Goal: Information Seeking & Learning: Check status

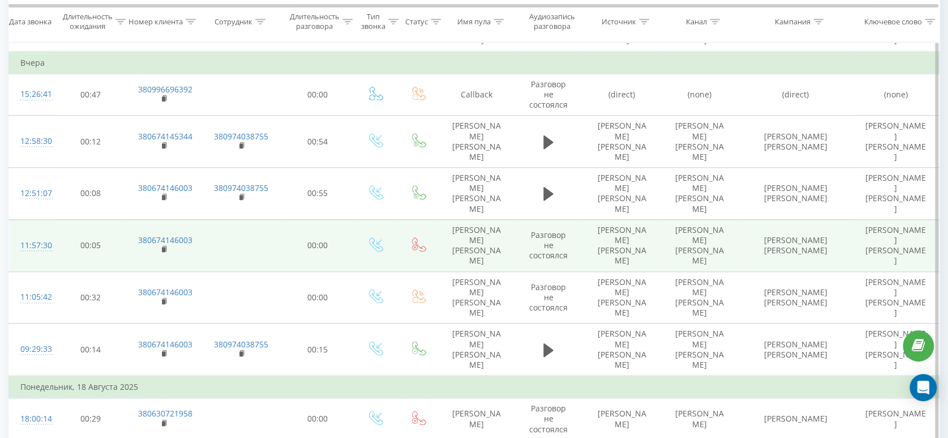
scroll to position [629, 0]
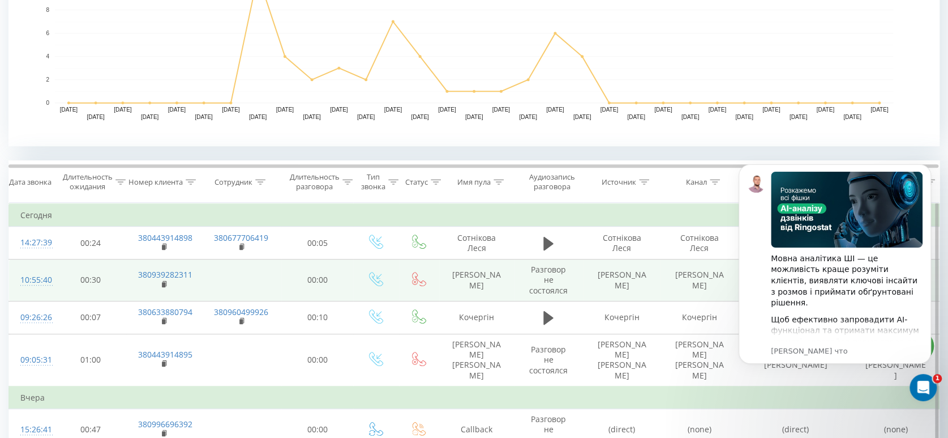
scroll to position [335, 0]
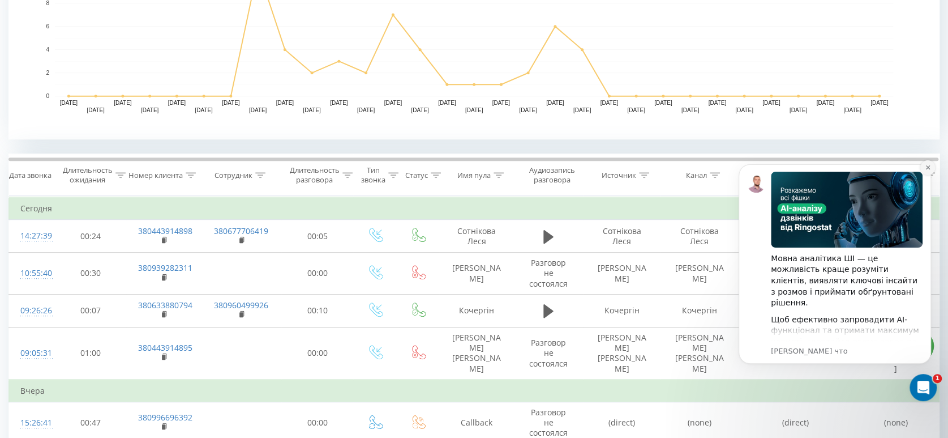
click at [926, 165] on icon "Dismiss notification" at bounding box center [928, 167] width 4 height 4
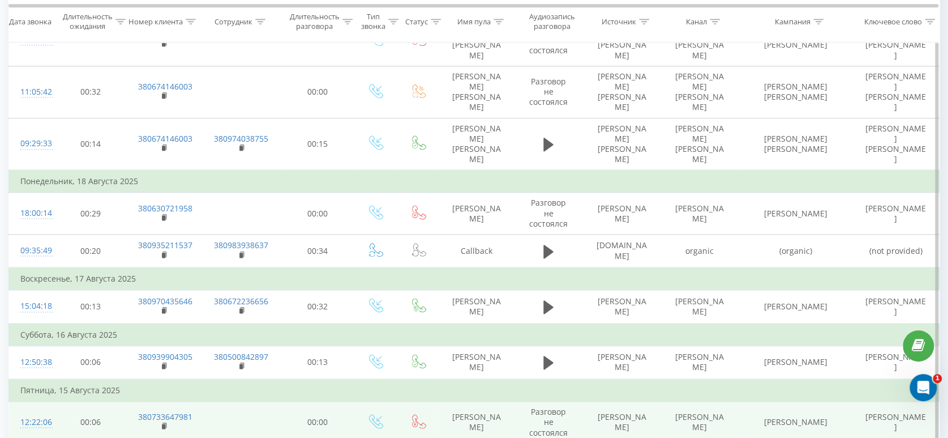
scroll to position [880, 0]
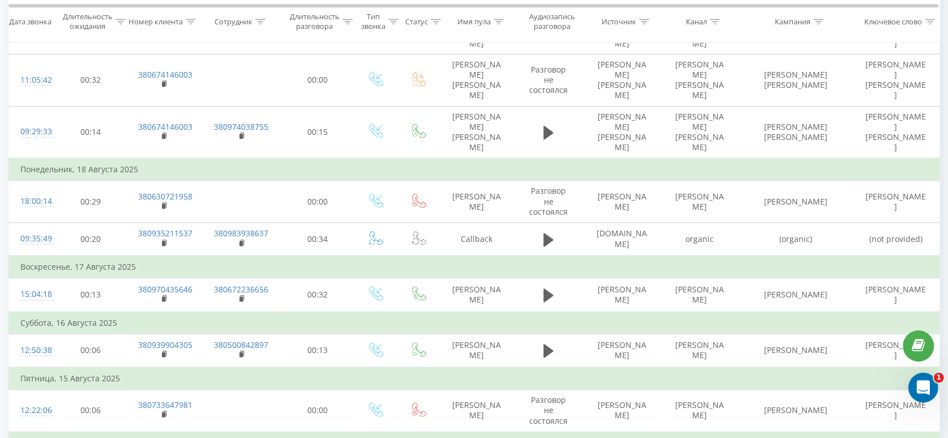
click at [933, 379] on div "Открыть службу сообщений Intercom" at bounding box center [921, 385] width 37 height 37
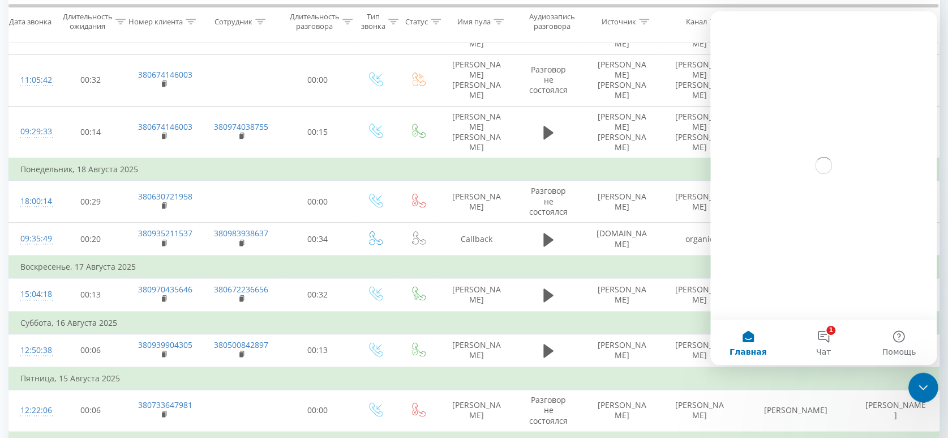
scroll to position [0, 0]
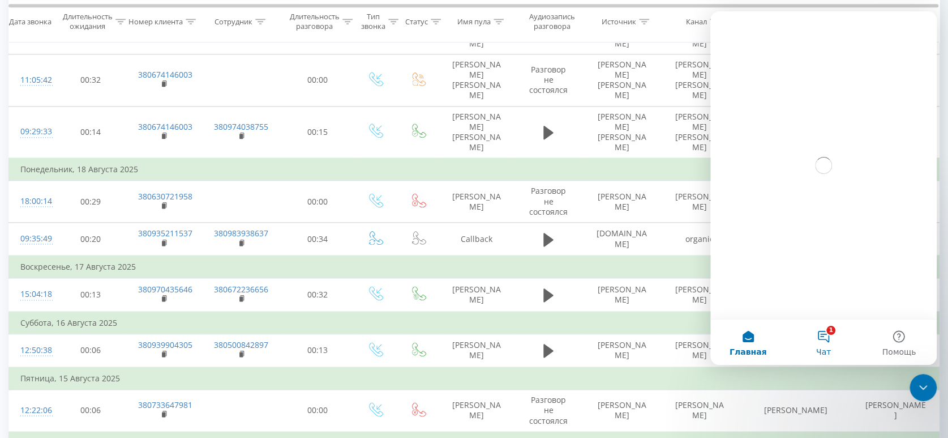
click at [827, 340] on button "1 Чат" at bounding box center [823, 341] width 75 height 45
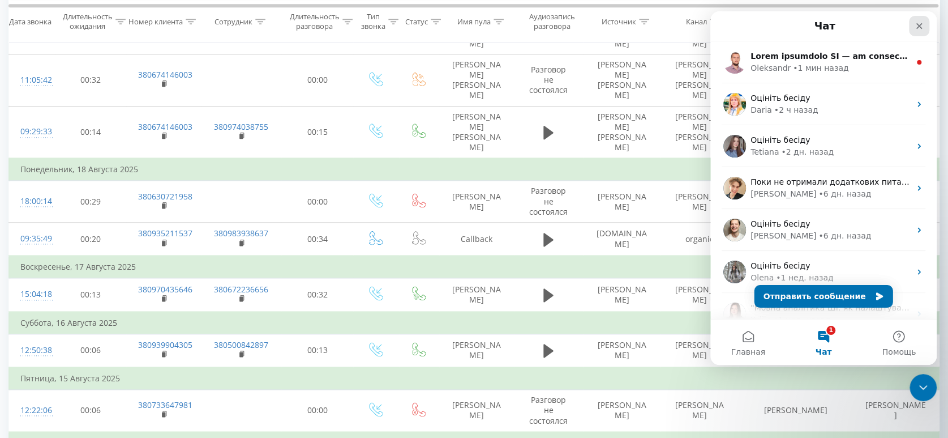
click at [924, 24] on div "Закрыть" at bounding box center [919, 26] width 20 height 20
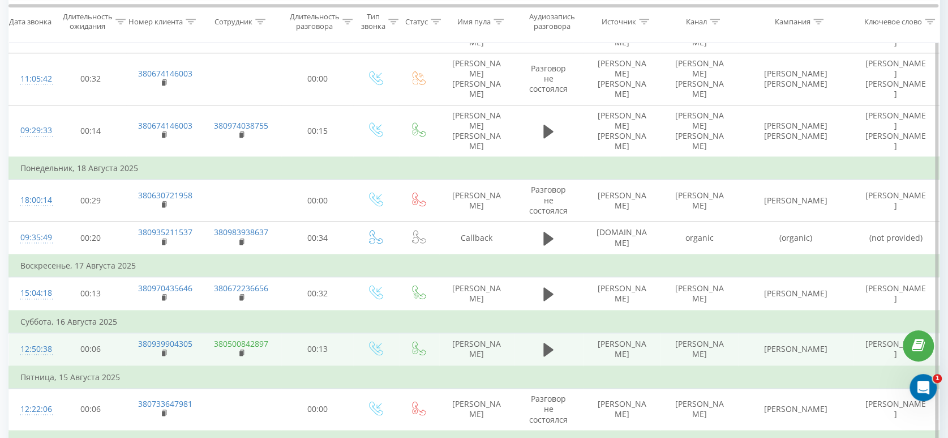
scroll to position [880, 0]
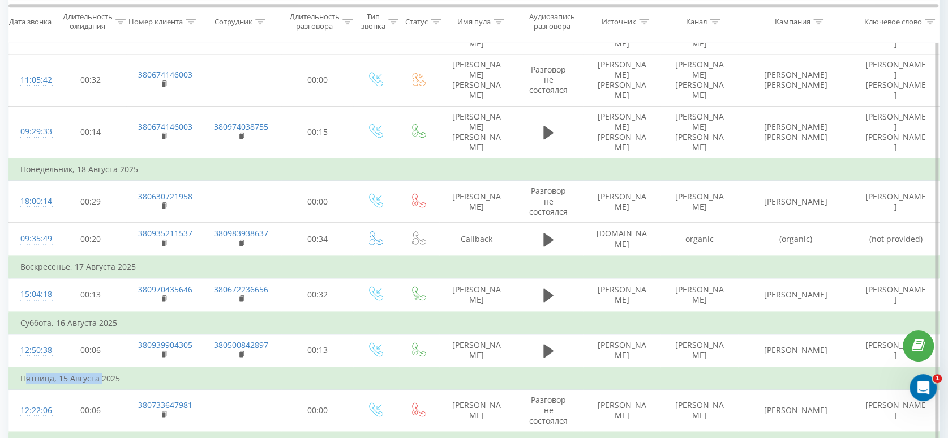
drag, startPoint x: 23, startPoint y: 287, endPoint x: 100, endPoint y: 290, distance: 77.0
click at [100, 367] on td "Пятница, 15 Августа 2025" at bounding box center [474, 378] width 931 height 23
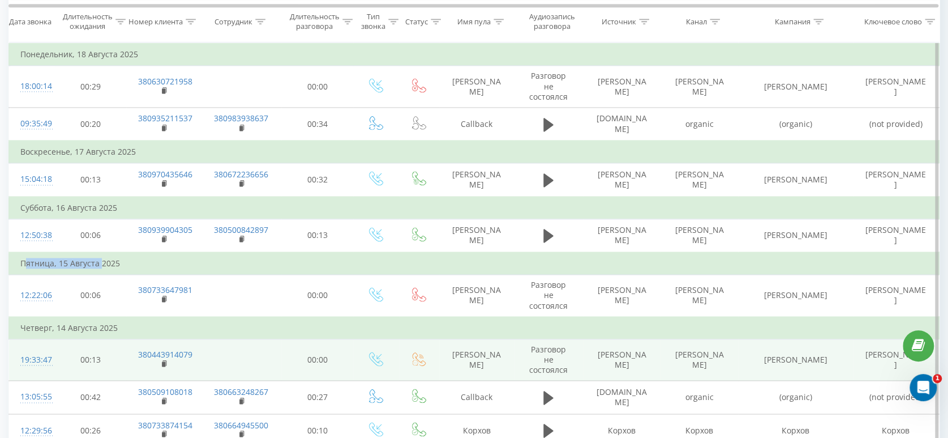
scroll to position [1006, 0]
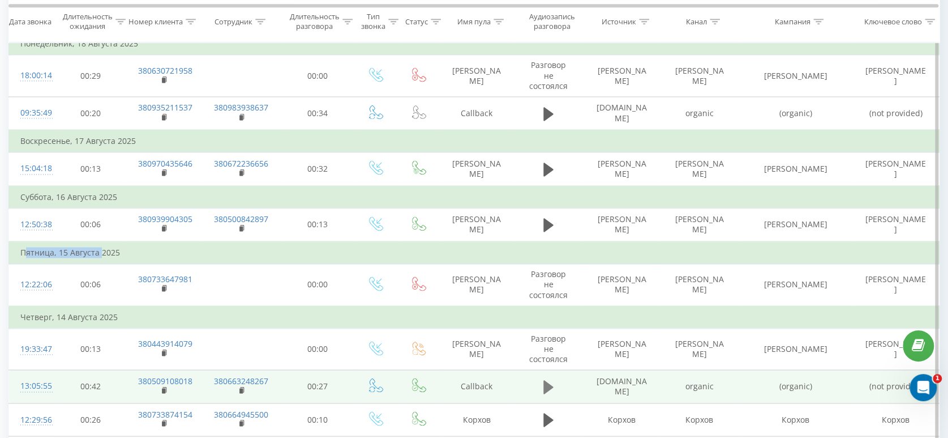
click at [551, 380] on icon at bounding box center [548, 387] width 10 height 14
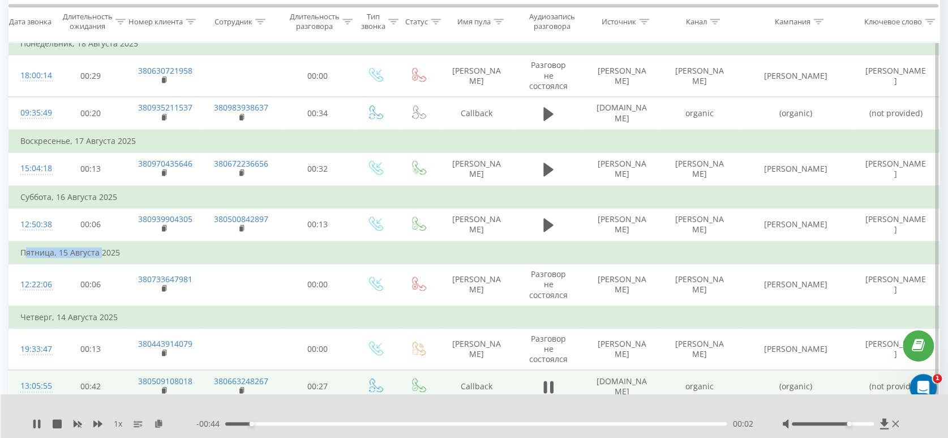
drag, startPoint x: 833, startPoint y: 422, endPoint x: 851, endPoint y: 424, distance: 18.3
click at [851, 424] on div "Accessibility label" at bounding box center [849, 423] width 5 height 5
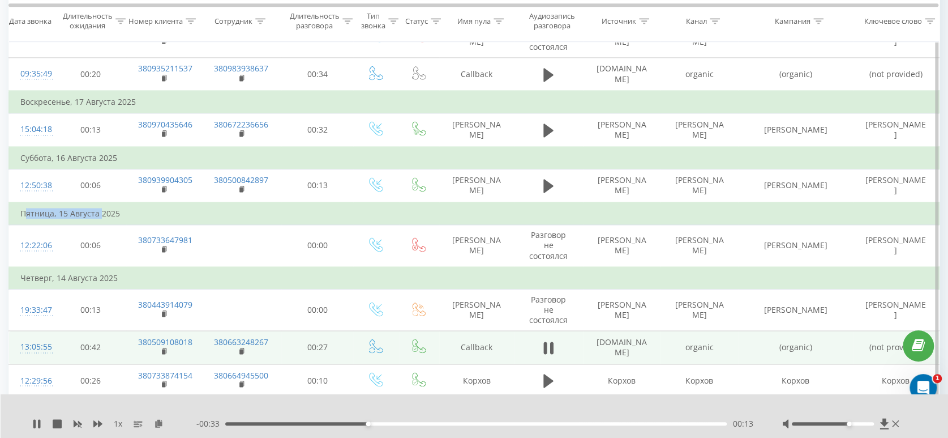
scroll to position [1043, 0]
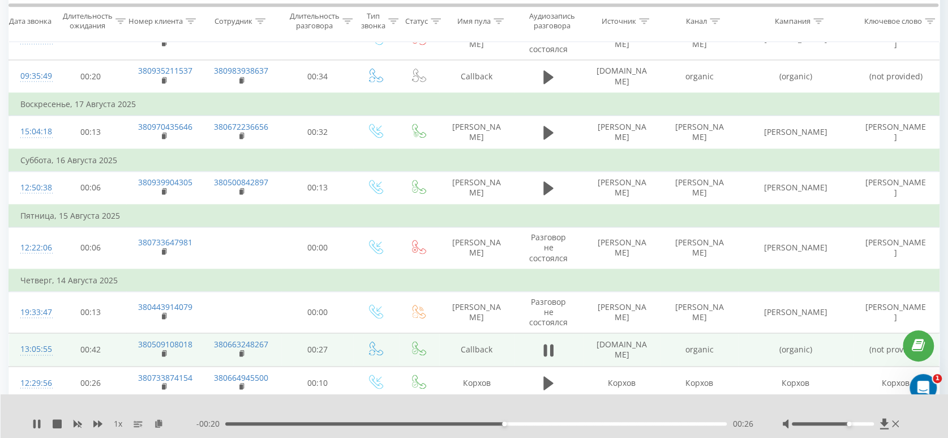
click at [117, 423] on span "1 x" at bounding box center [118, 423] width 8 height 11
click at [120, 424] on span "1 x" at bounding box center [118, 423] width 8 height 11
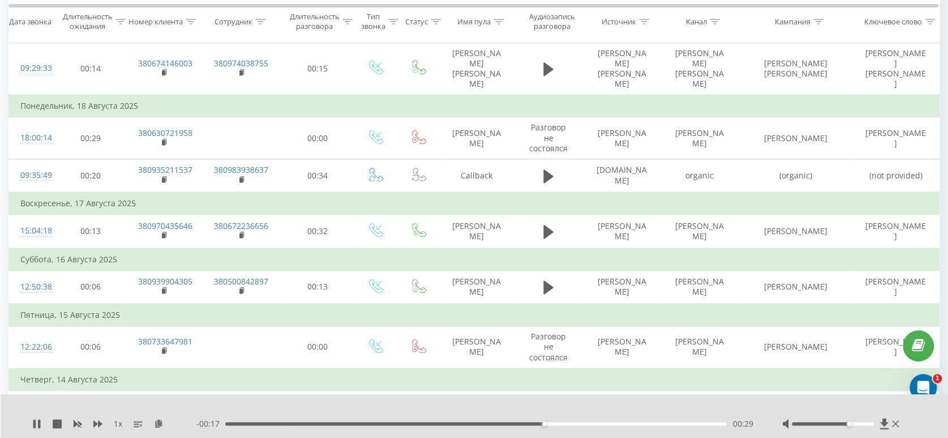
scroll to position [875, 0]
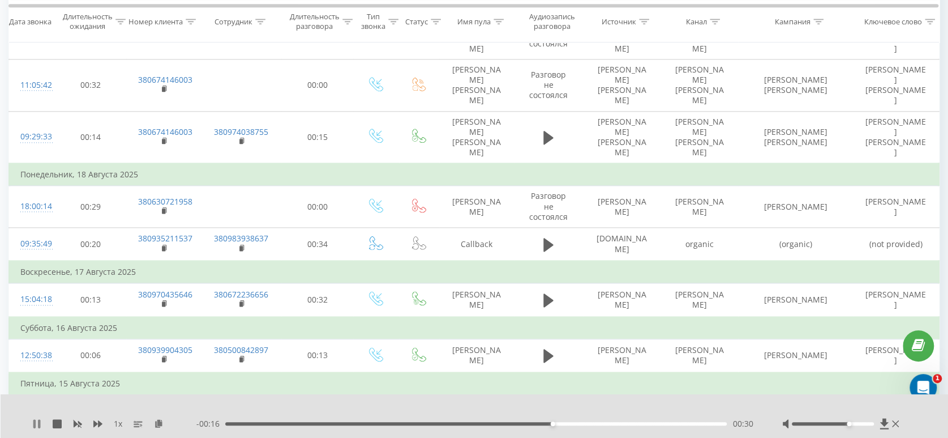
click at [40, 424] on icon at bounding box center [39, 423] width 2 height 9
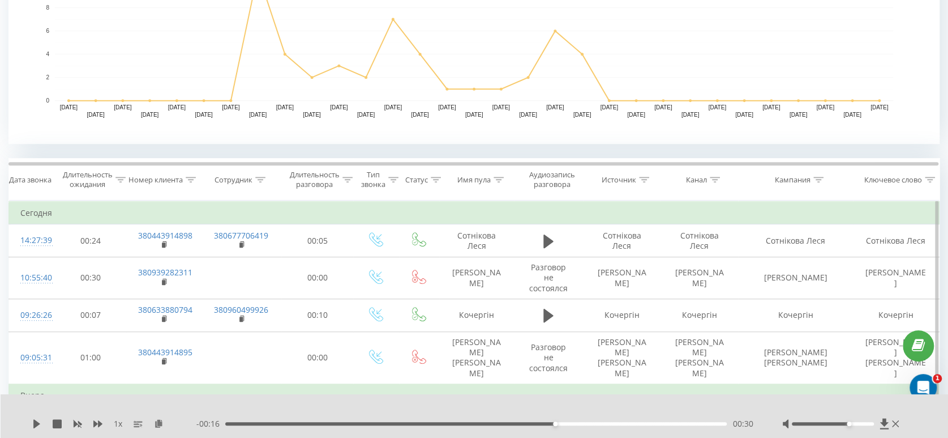
scroll to position [121, 0]
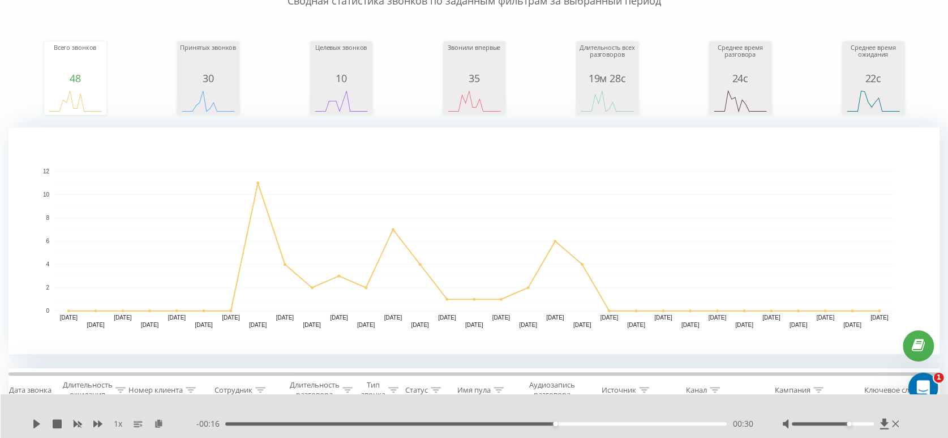
click at [919, 385] on icon "Открыть службу сообщений Intercom" at bounding box center [922, 385] width 19 height 19
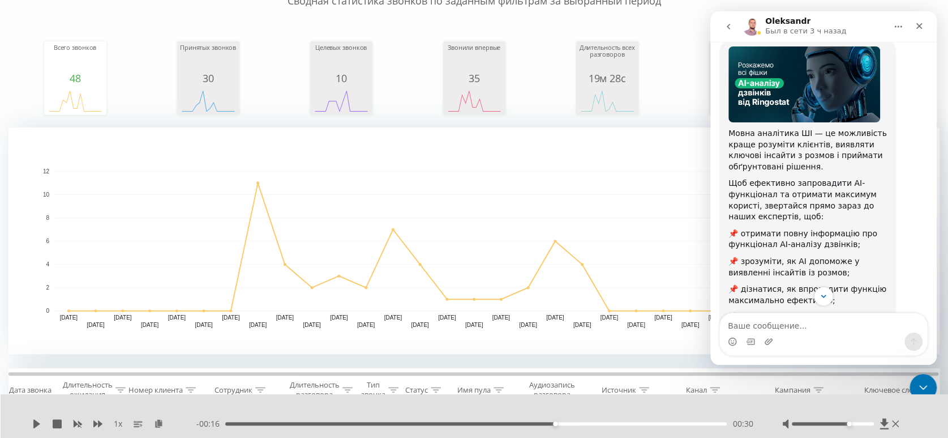
scroll to position [72, 0]
click at [924, 28] on div "Закрыть" at bounding box center [919, 26] width 20 height 20
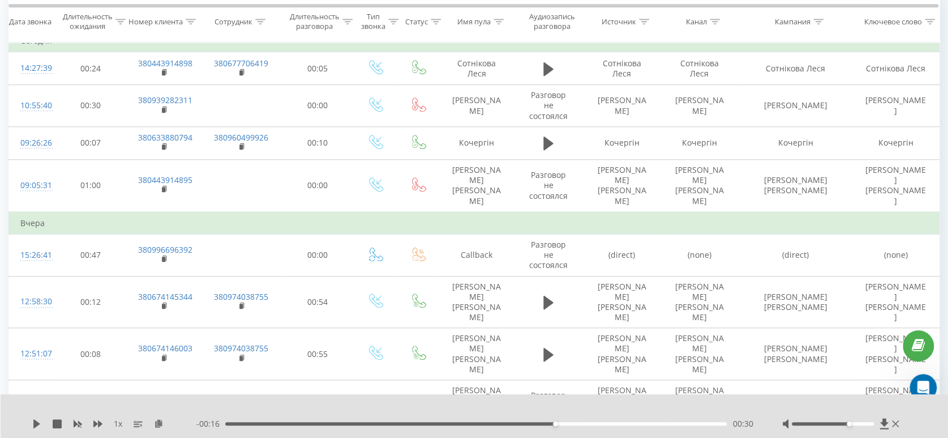
scroll to position [629, 0]
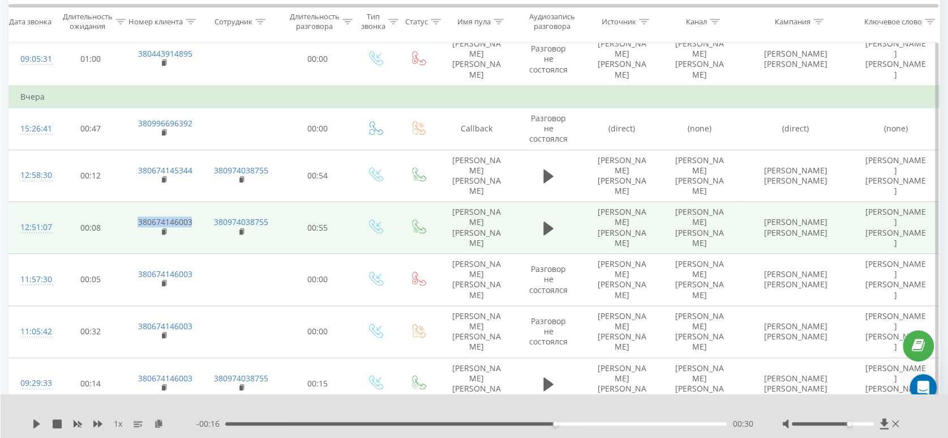
drag, startPoint x: 134, startPoint y: 183, endPoint x: 196, endPoint y: 183, distance: 62.8
click at [199, 202] on td "380674146003" at bounding box center [163, 228] width 75 height 52
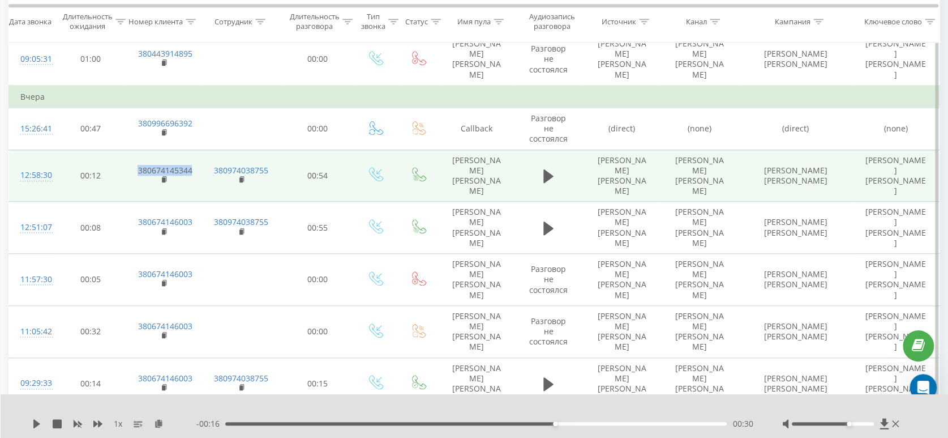
drag, startPoint x: 136, startPoint y: 152, endPoint x: 208, endPoint y: 151, distance: 72.5
click at [208, 151] on tr "12:58:30 00:12 380674145344 380974038755 00:54 [PERSON_NAME] [PERSON_NAME] [PER…" at bounding box center [474, 175] width 931 height 52
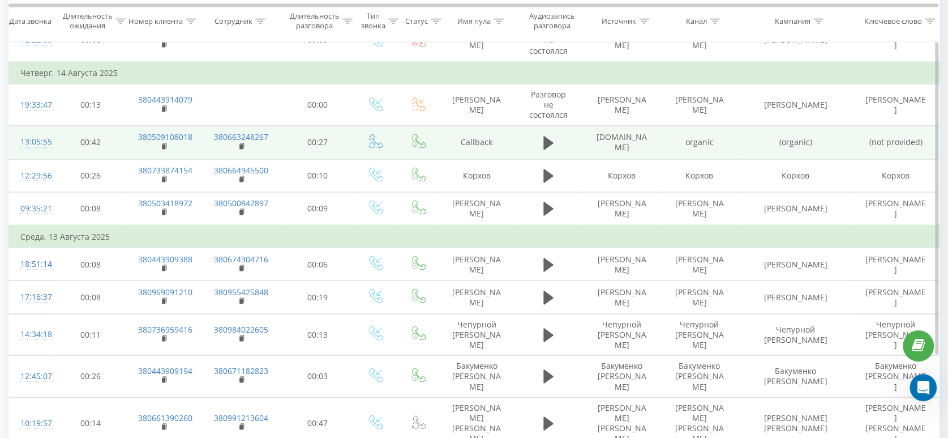
scroll to position [1251, 0]
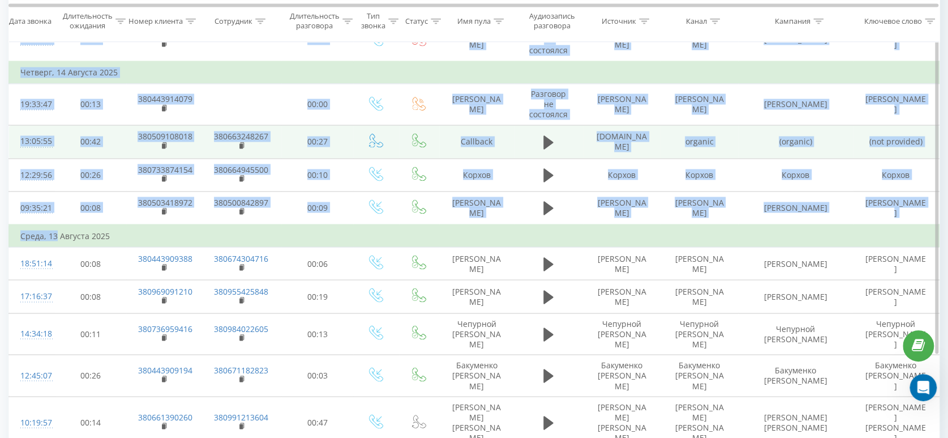
drag, startPoint x: 7, startPoint y: 143, endPoint x: 57, endPoint y: 142, distance: 49.8
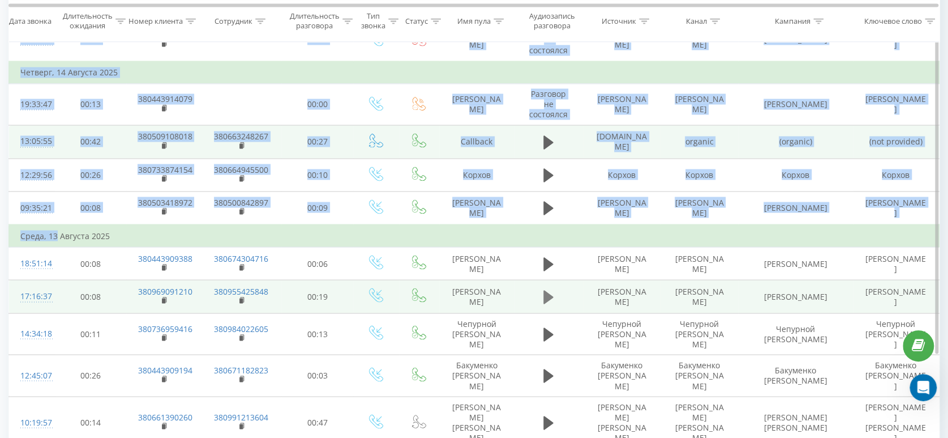
click at [543, 290] on icon at bounding box center [548, 297] width 10 height 14
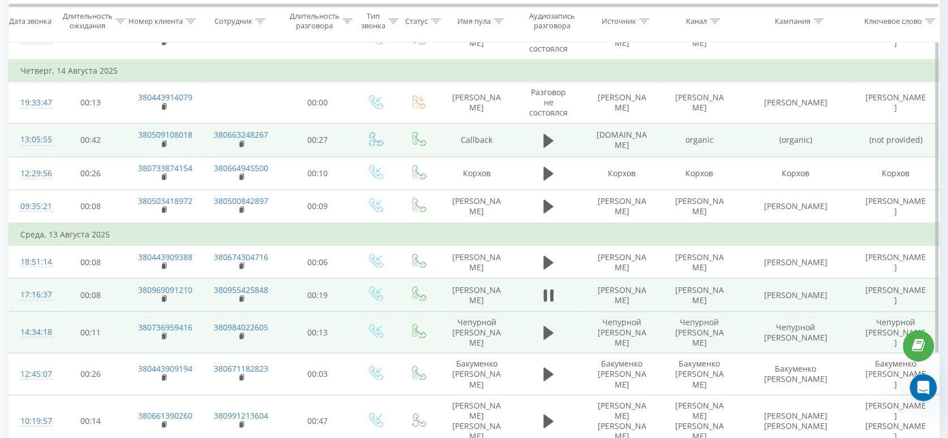
scroll to position [1253, 0]
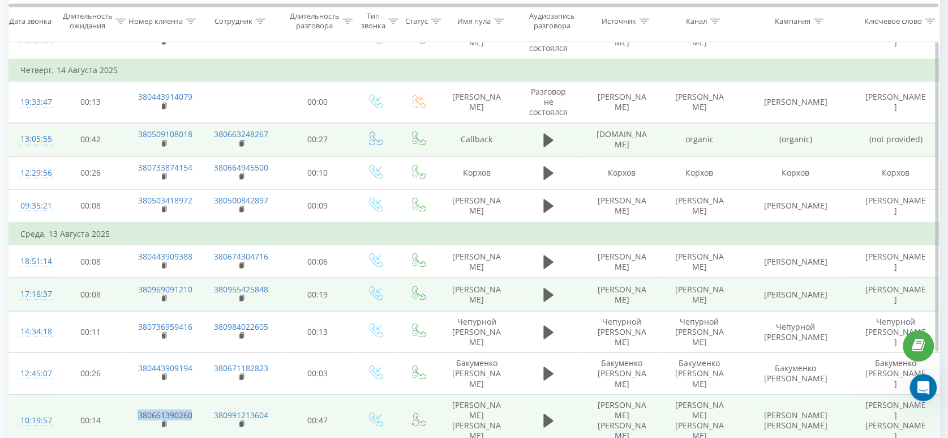
drag, startPoint x: 129, startPoint y: 298, endPoint x: 203, endPoint y: 297, distance: 74.2
click at [203, 393] on tr "10:19:57 00:14 380661390260 380991213604 00:47 Слегина [PERSON_NAME] [PERSON_NA…" at bounding box center [474, 419] width 931 height 52
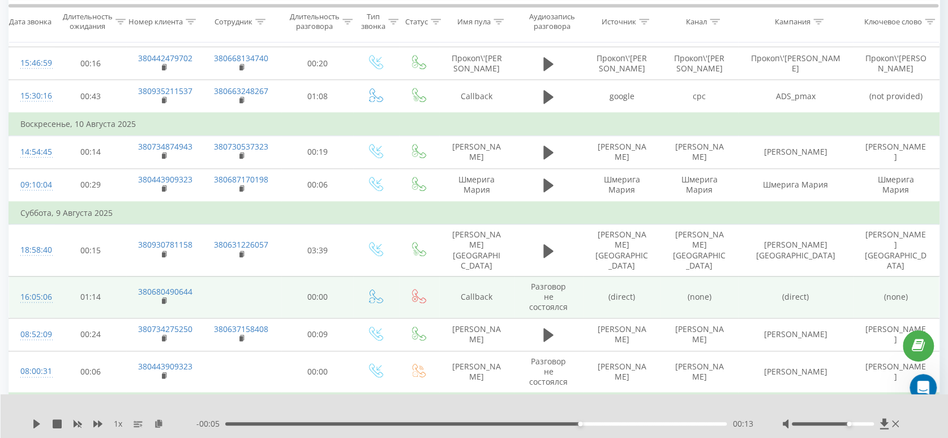
scroll to position [754, 0]
